Goal: Transaction & Acquisition: Purchase product/service

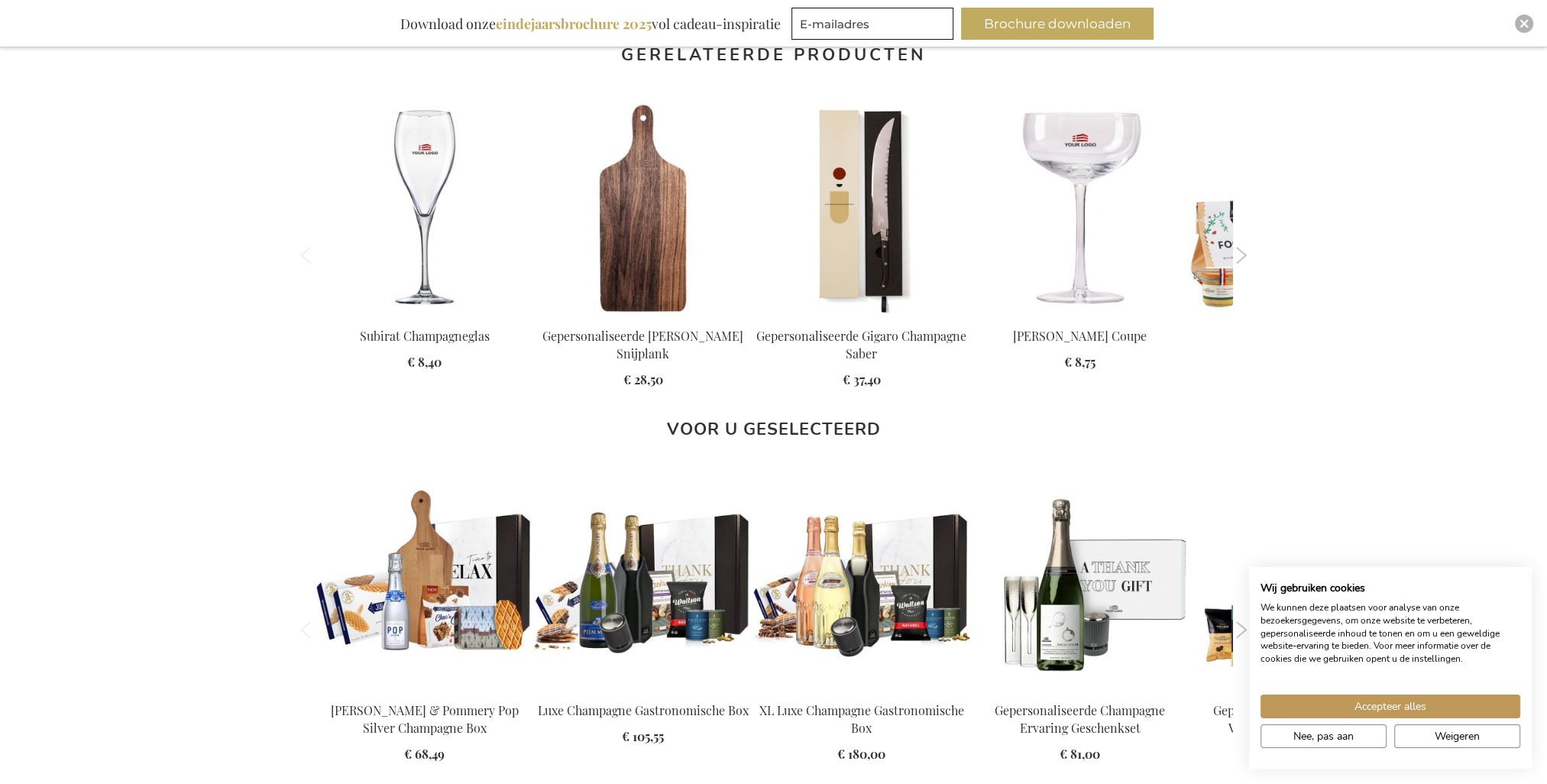
scroll to position [1375, 0]
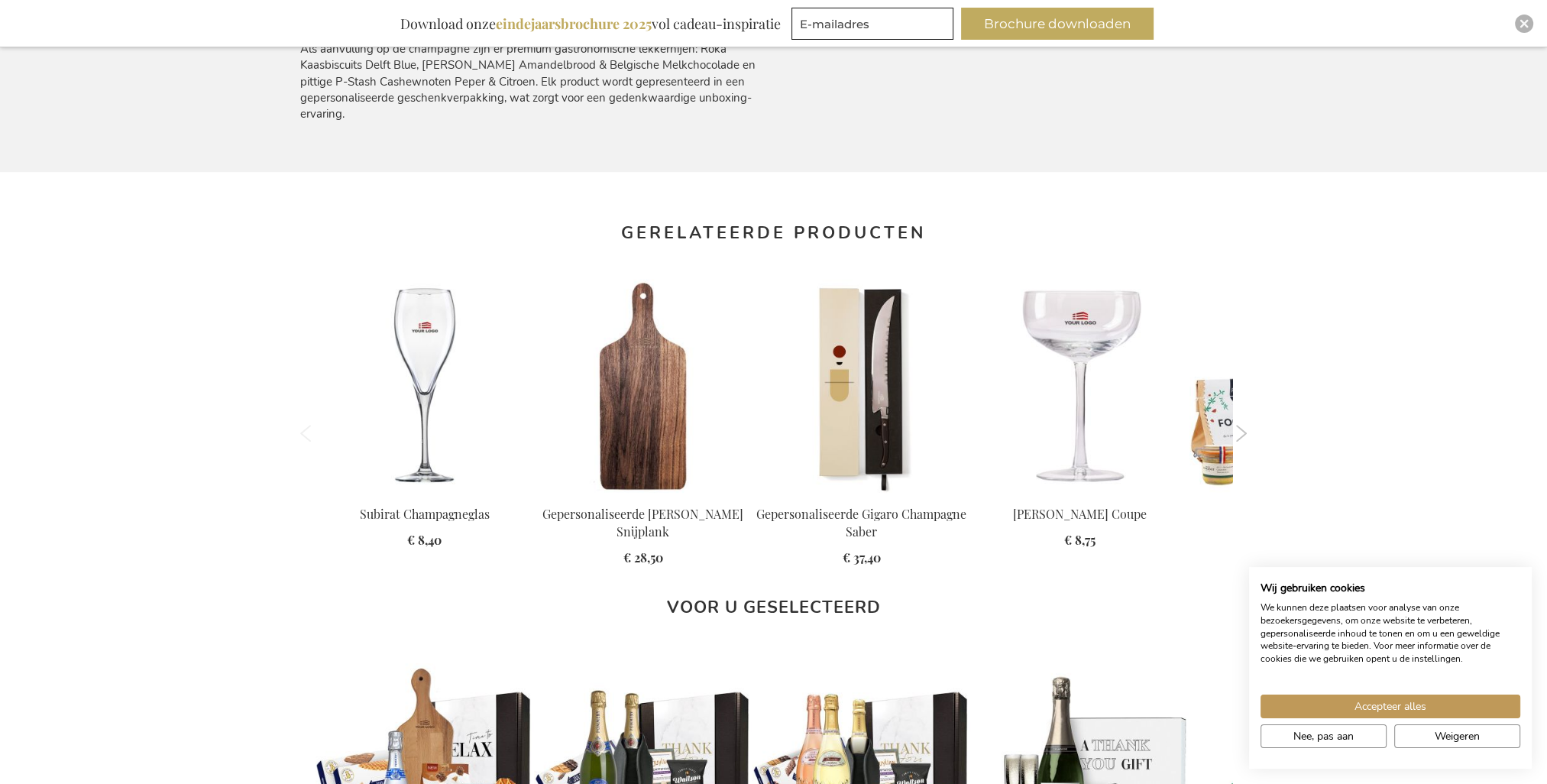
click at [1243, 436] on button "Next" at bounding box center [1242, 433] width 11 height 17
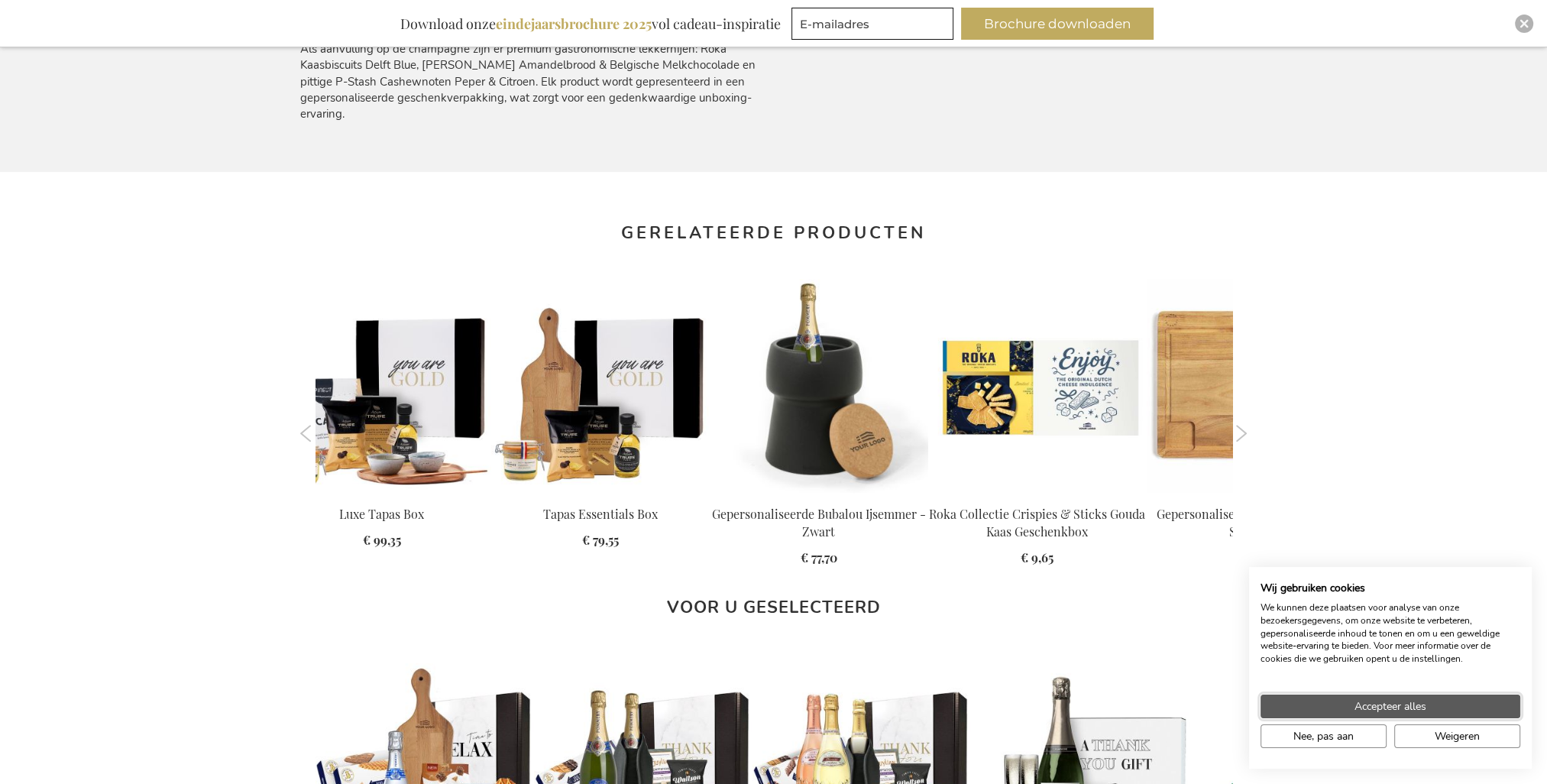
click at [1393, 718] on button "Accepteer alles" at bounding box center [1390, 707] width 260 height 24
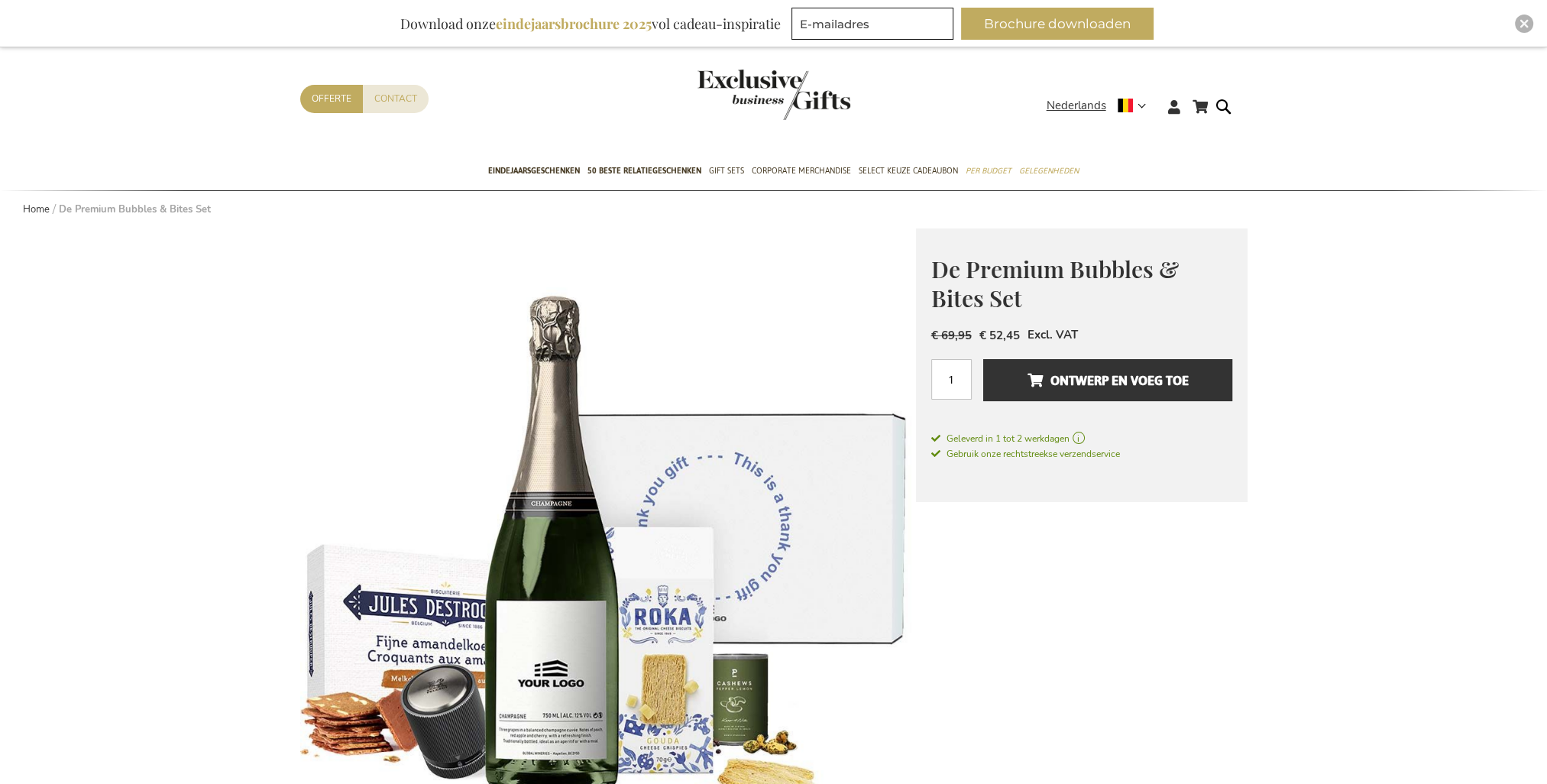
scroll to position [0, 0]
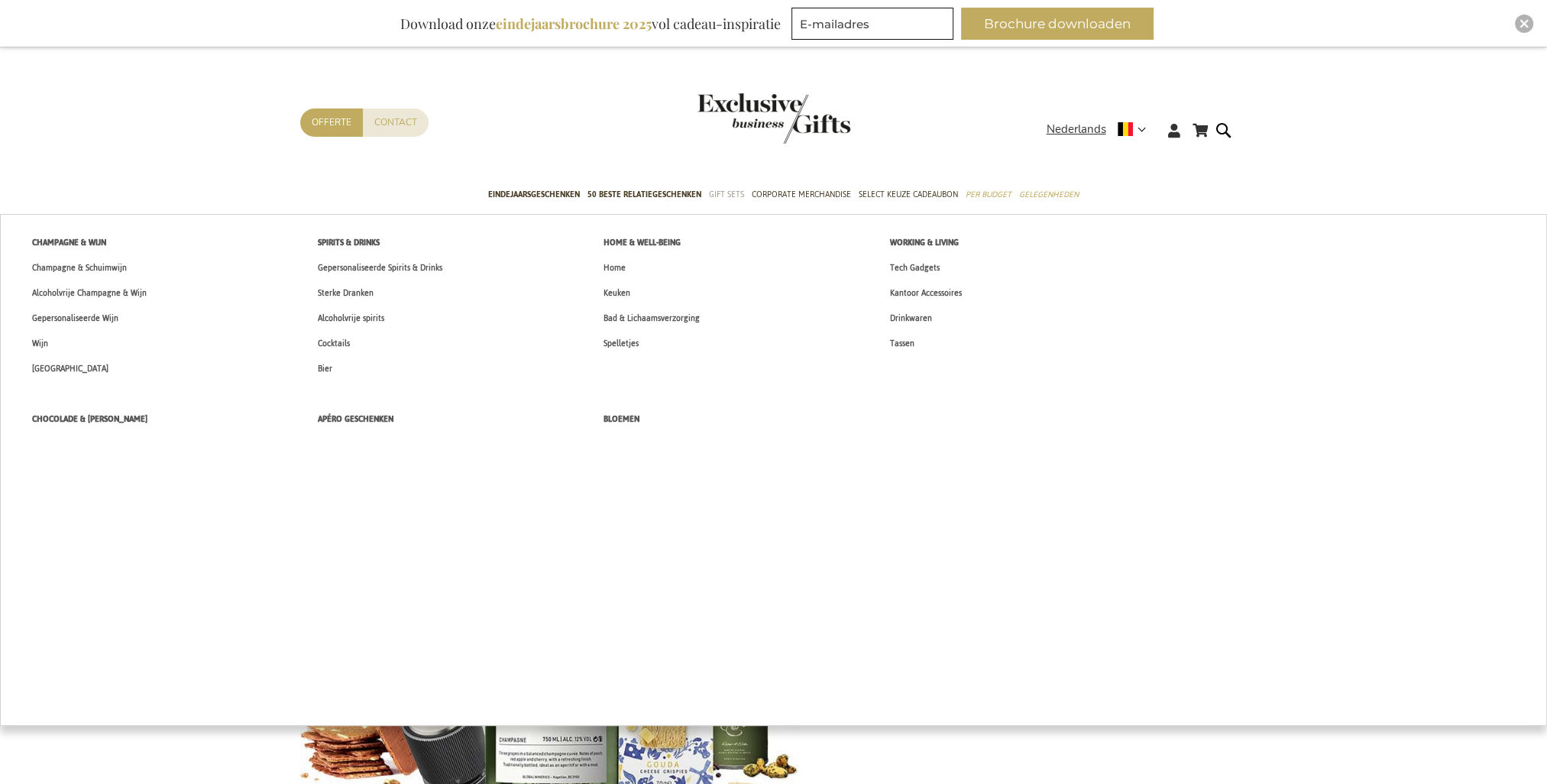
click at [727, 193] on span "Gift Sets" at bounding box center [726, 193] width 35 height 16
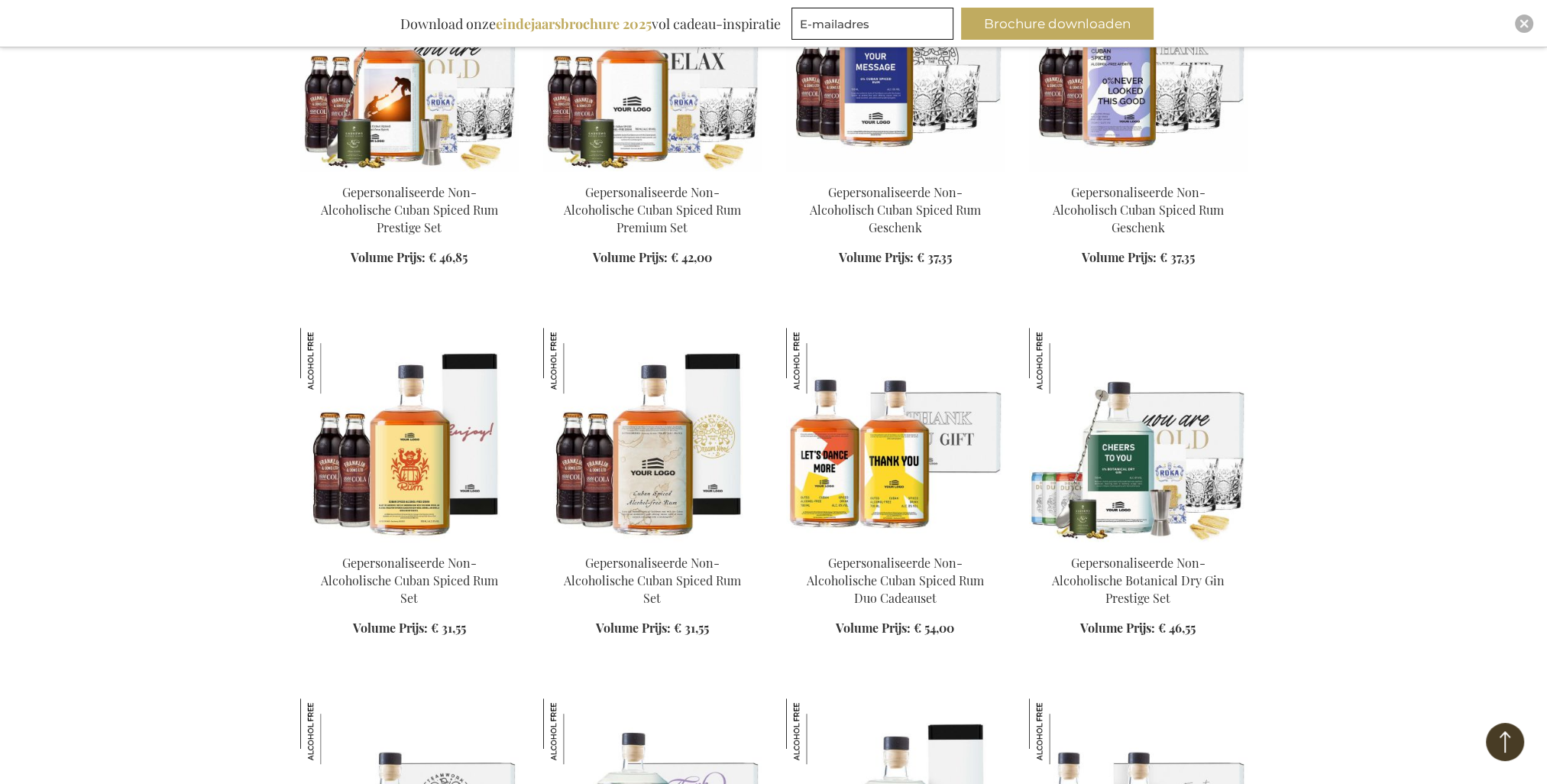
scroll to position [917, 0]
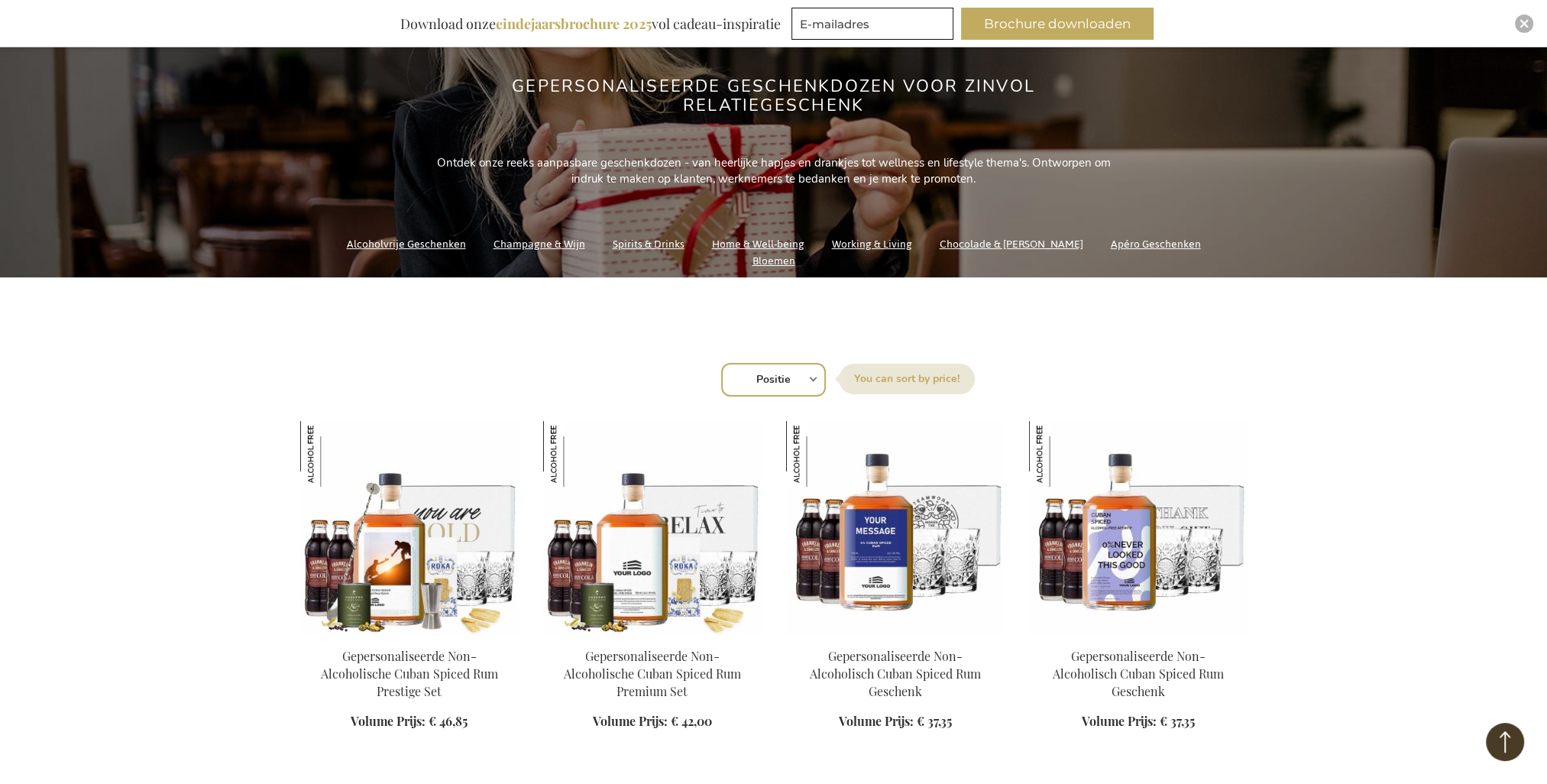
scroll to position [229, 0]
